Goal: Use online tool/utility: Utilize a website feature to perform a specific function

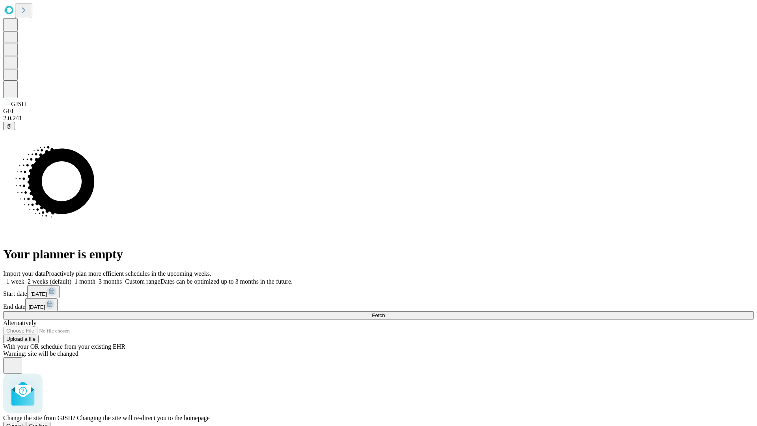
click at [48, 423] on span "Confirm" at bounding box center [38, 426] width 19 height 6
click at [95, 278] on label "1 month" at bounding box center [83, 281] width 24 height 7
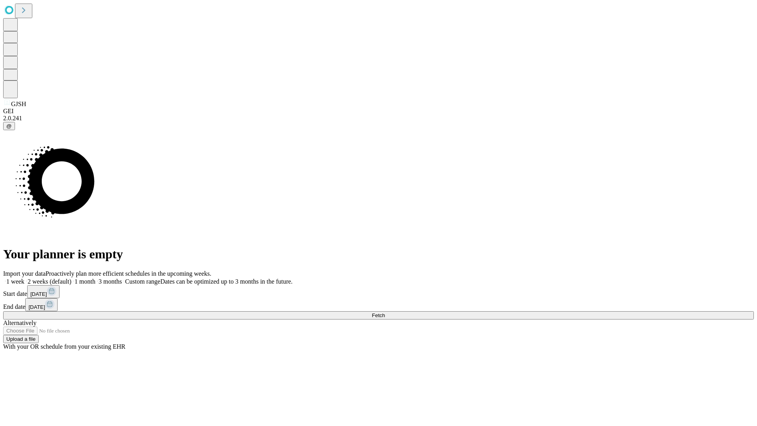
click at [385, 312] on span "Fetch" at bounding box center [378, 315] width 13 height 6
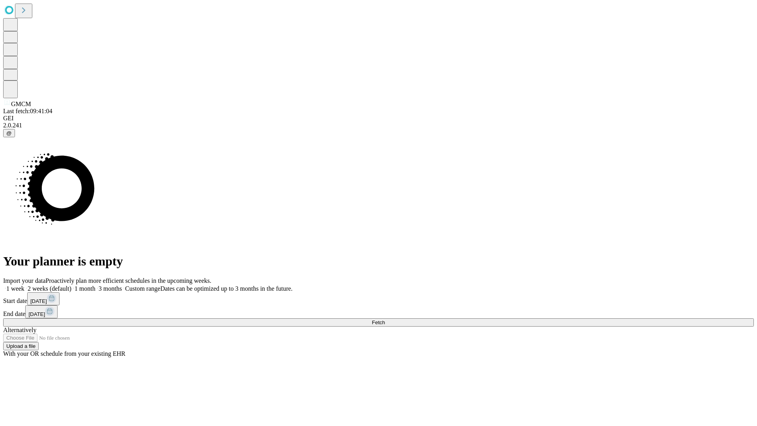
click at [95, 285] on label "1 month" at bounding box center [83, 288] width 24 height 7
click at [385, 320] on span "Fetch" at bounding box center [378, 323] width 13 height 6
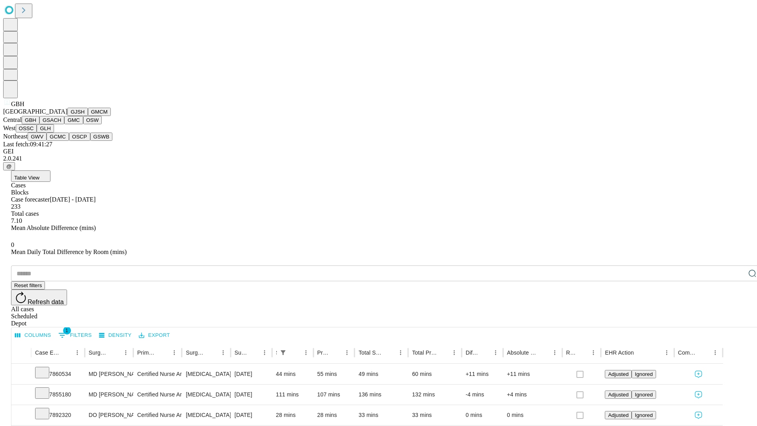
click at [61, 124] on button "GSACH" at bounding box center [51, 120] width 25 height 8
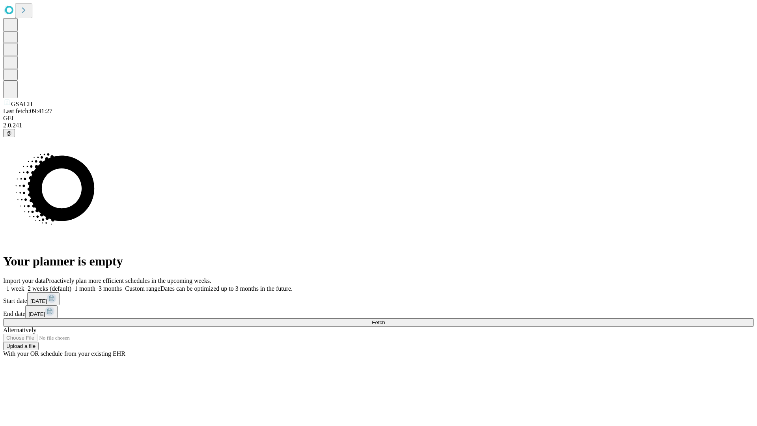
click at [95, 285] on label "1 month" at bounding box center [83, 288] width 24 height 7
click at [385, 320] on span "Fetch" at bounding box center [378, 323] width 13 height 6
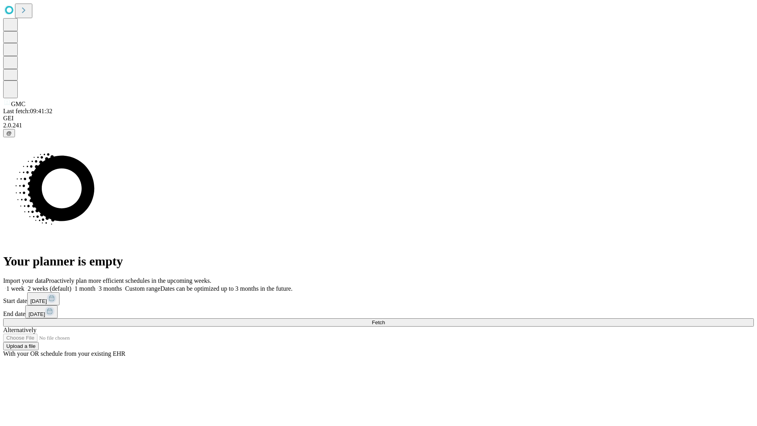
click at [95, 285] on label "1 month" at bounding box center [83, 288] width 24 height 7
click at [385, 320] on span "Fetch" at bounding box center [378, 323] width 13 height 6
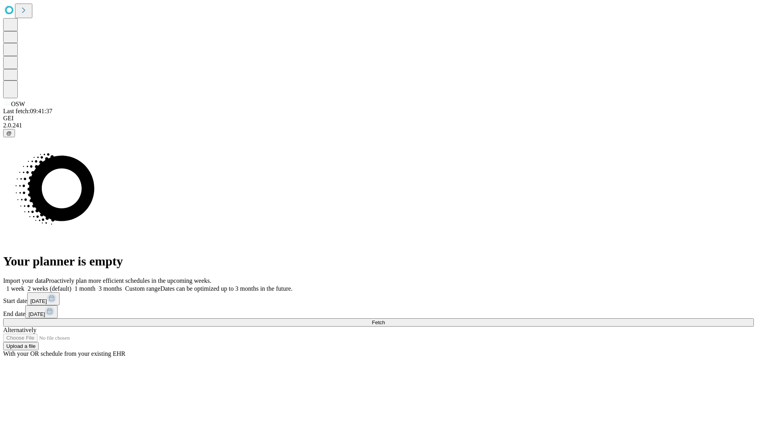
click at [385, 320] on span "Fetch" at bounding box center [378, 323] width 13 height 6
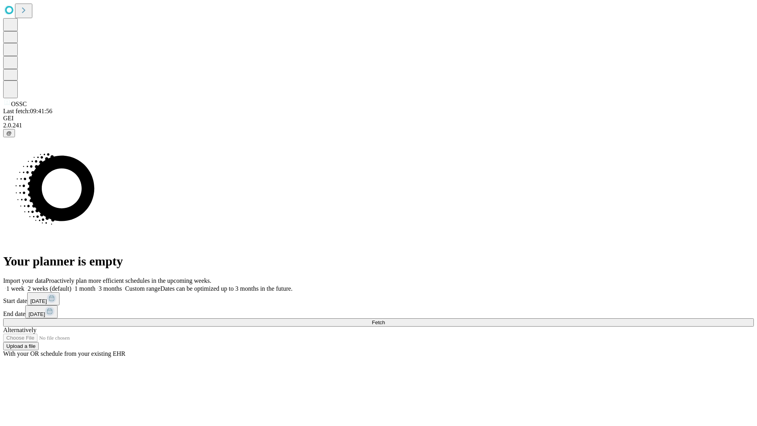
click at [95, 285] on label "1 month" at bounding box center [83, 288] width 24 height 7
click at [385, 320] on span "Fetch" at bounding box center [378, 323] width 13 height 6
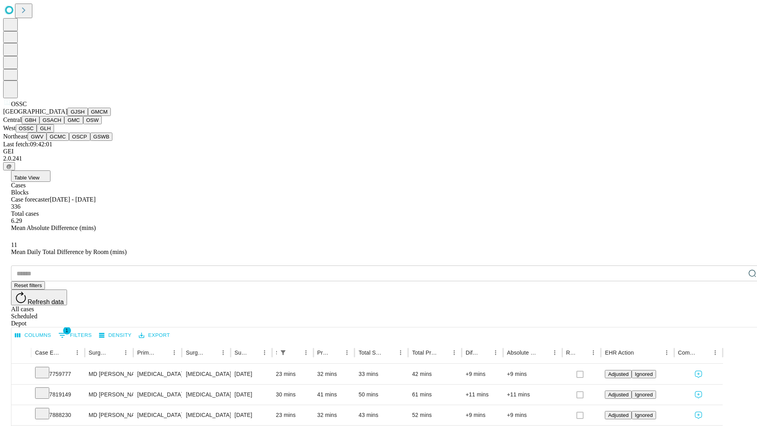
click at [54, 133] on button "GLH" at bounding box center [45, 128] width 17 height 8
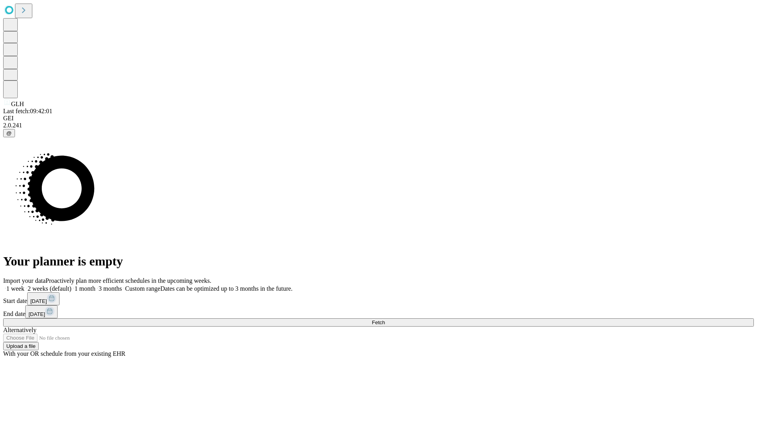
click at [95, 285] on label "1 month" at bounding box center [83, 288] width 24 height 7
click at [385, 320] on span "Fetch" at bounding box center [378, 323] width 13 height 6
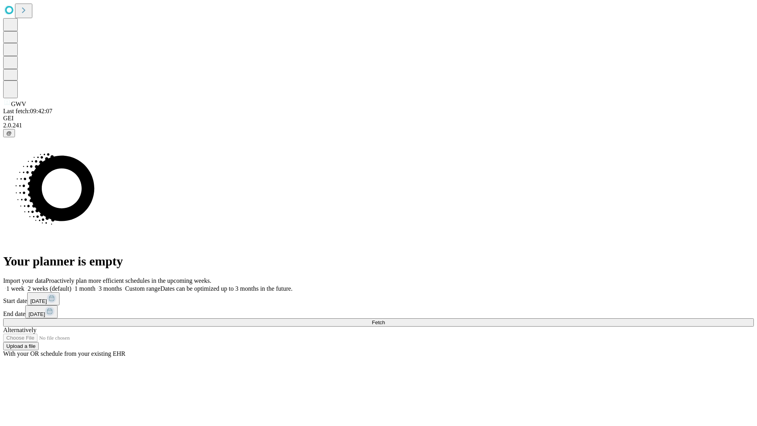
click at [95, 285] on label "1 month" at bounding box center [83, 288] width 24 height 7
click at [385, 320] on span "Fetch" at bounding box center [378, 323] width 13 height 6
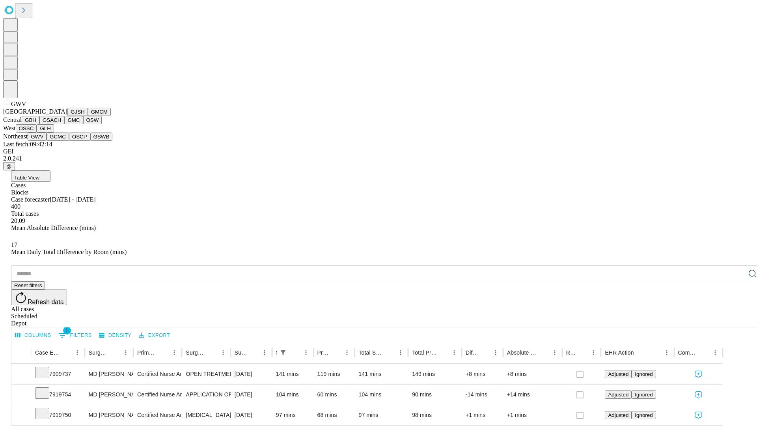
click at [61, 141] on button "GCMC" at bounding box center [58, 137] width 22 height 8
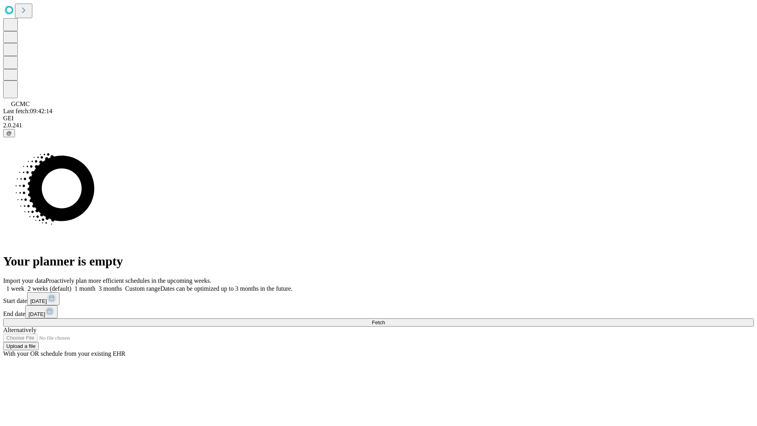
click at [95, 285] on label "1 month" at bounding box center [83, 288] width 24 height 7
click at [385, 320] on span "Fetch" at bounding box center [378, 323] width 13 height 6
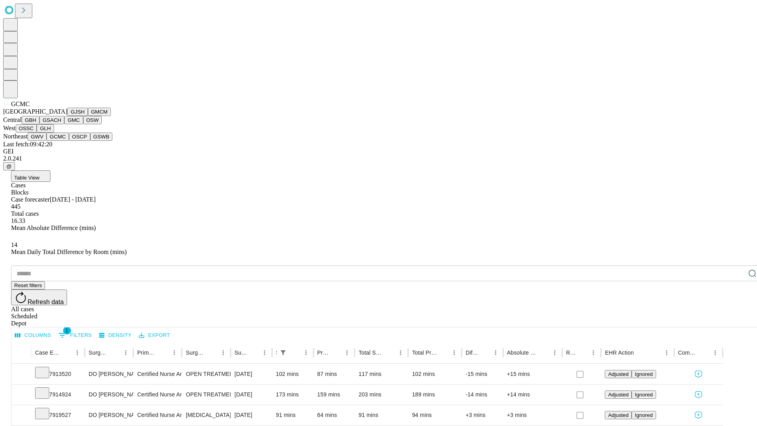
click at [69, 141] on button "OSCP" at bounding box center [79, 137] width 21 height 8
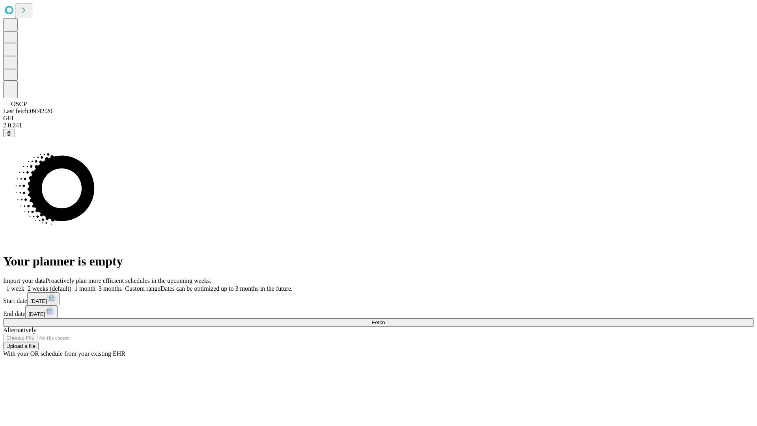
click at [95, 285] on label "1 month" at bounding box center [83, 288] width 24 height 7
click at [385, 320] on span "Fetch" at bounding box center [378, 323] width 13 height 6
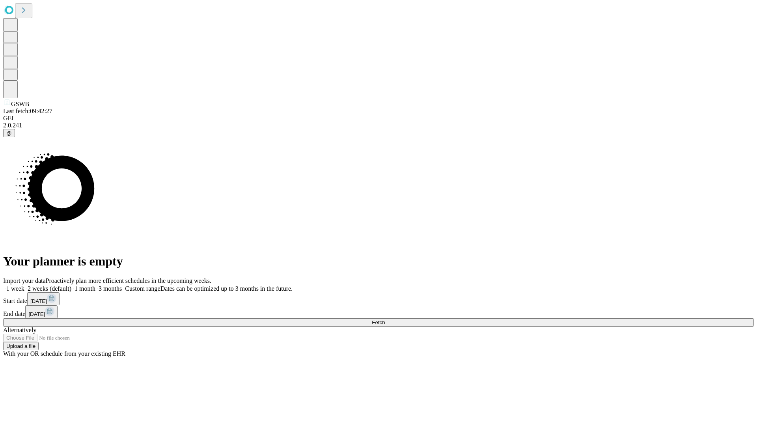
click at [95, 285] on label "1 month" at bounding box center [83, 288] width 24 height 7
click at [385, 320] on span "Fetch" at bounding box center [378, 323] width 13 height 6
